Goal: Information Seeking & Learning: Learn about a topic

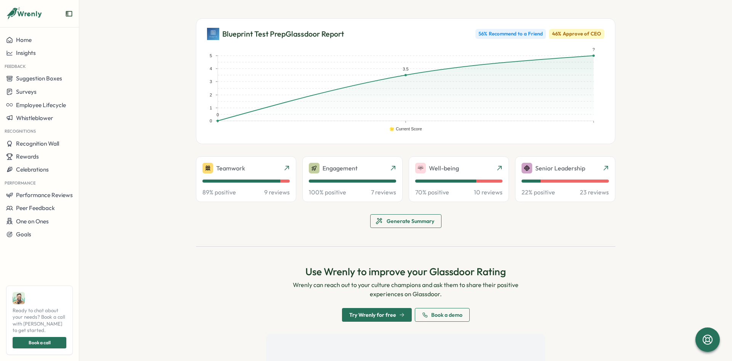
click at [123, 260] on section "Blueprint Test Prep Glassdoor Report 56 % Recommend to a Friend 46 % Approve of…" at bounding box center [405, 180] width 652 height 361
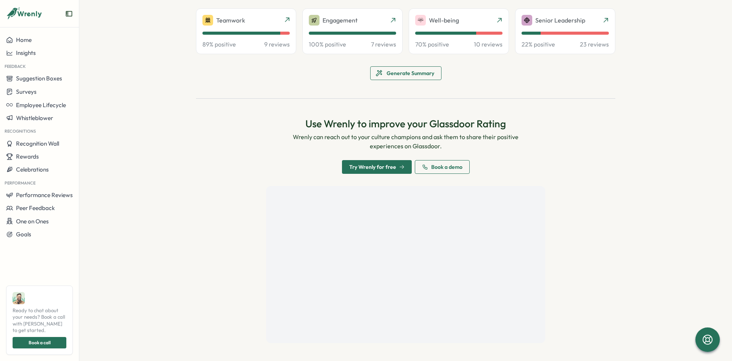
scroll to position [148, 0]
click at [208, 180] on div "Use Wrenly to improve your Glassdoor Rating Wrenly can reach out to your cultur…" at bounding box center [405, 230] width 419 height 226
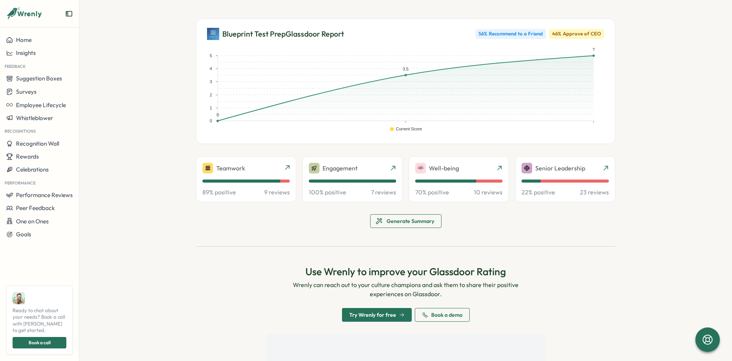
click at [153, 104] on section "Blueprint Test Prep Glassdoor Report 56 % Recommend to a Friend 46 % Approve of…" at bounding box center [405, 180] width 652 height 361
